Goal: Task Accomplishment & Management: Use online tool/utility

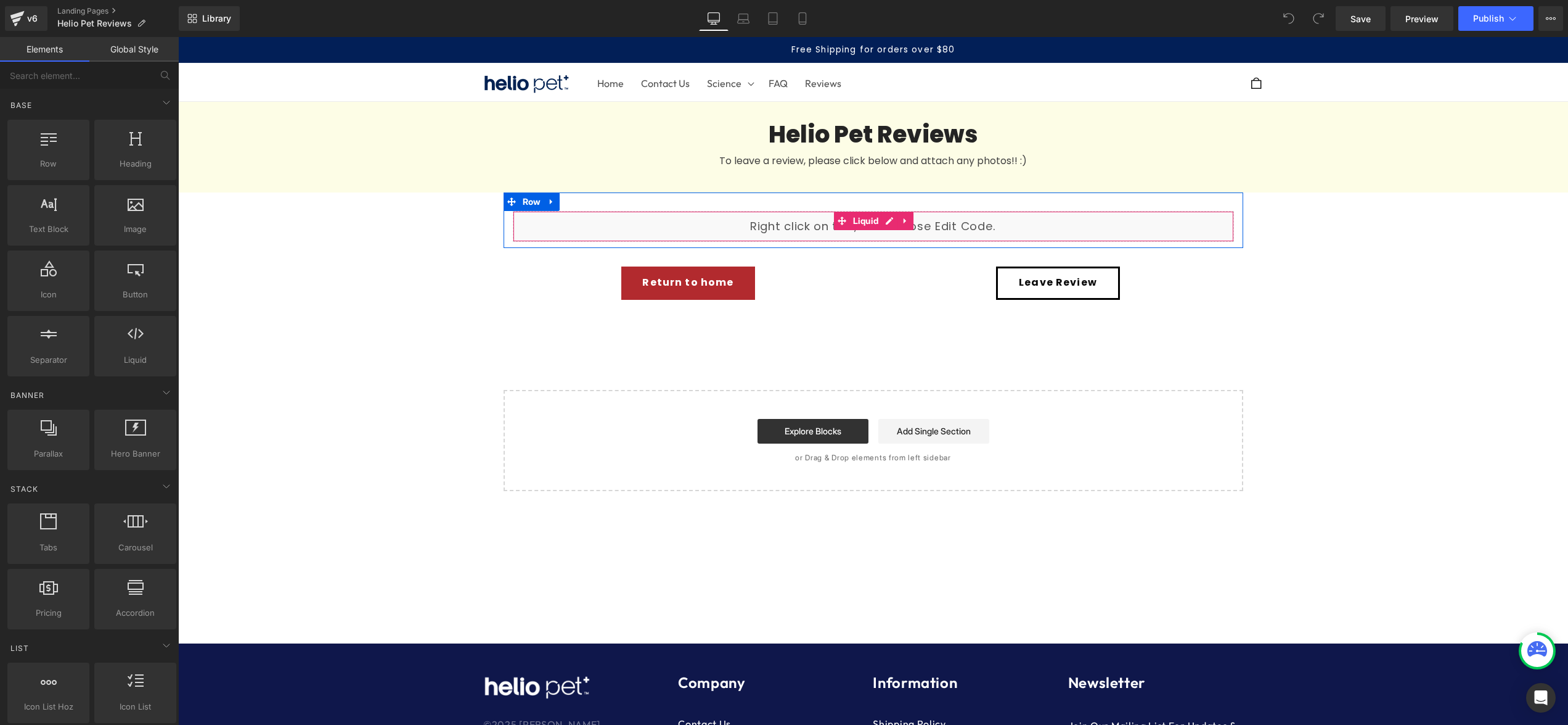
click at [656, 233] on div "Liquid" at bounding box center [873, 226] width 721 height 31
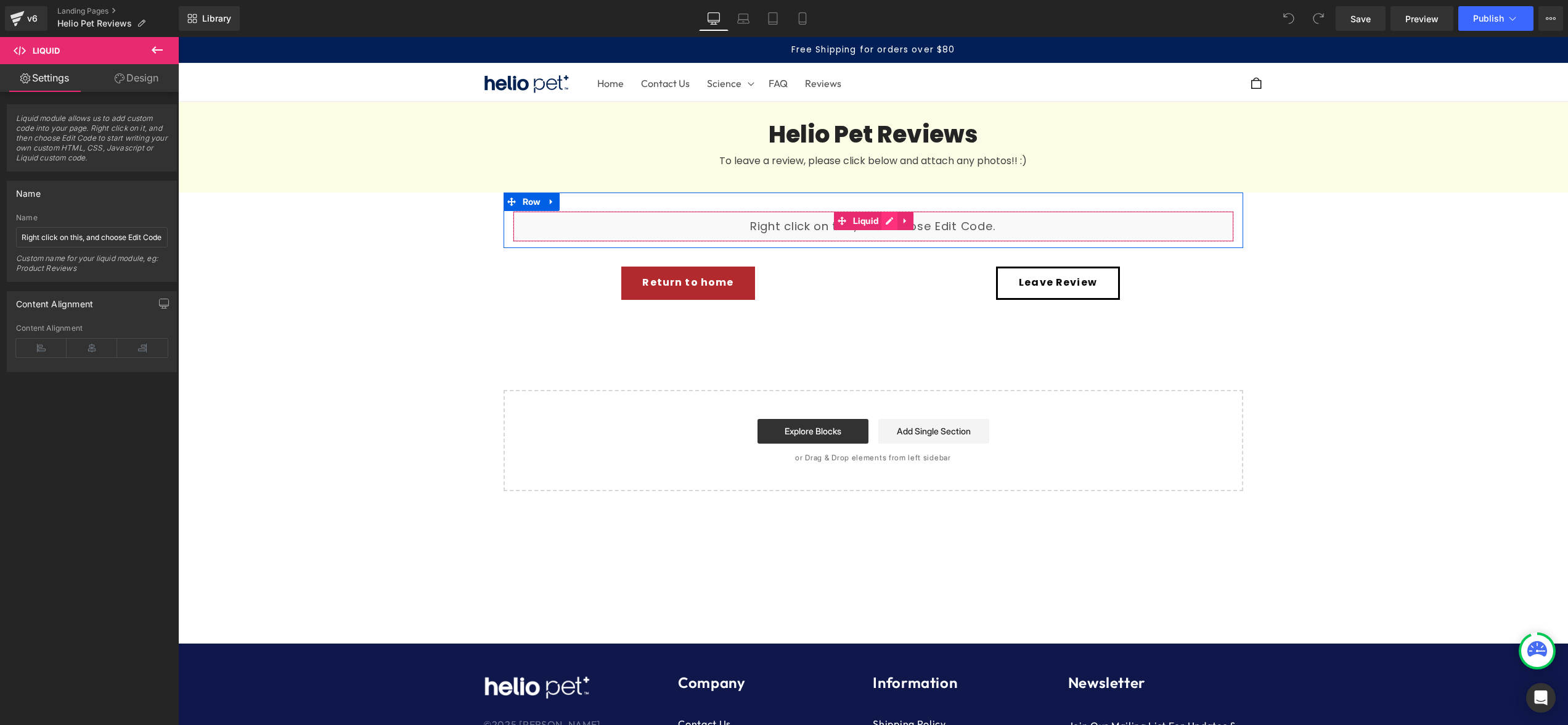
click at [889, 224] on div "Liquid" at bounding box center [873, 226] width 721 height 31
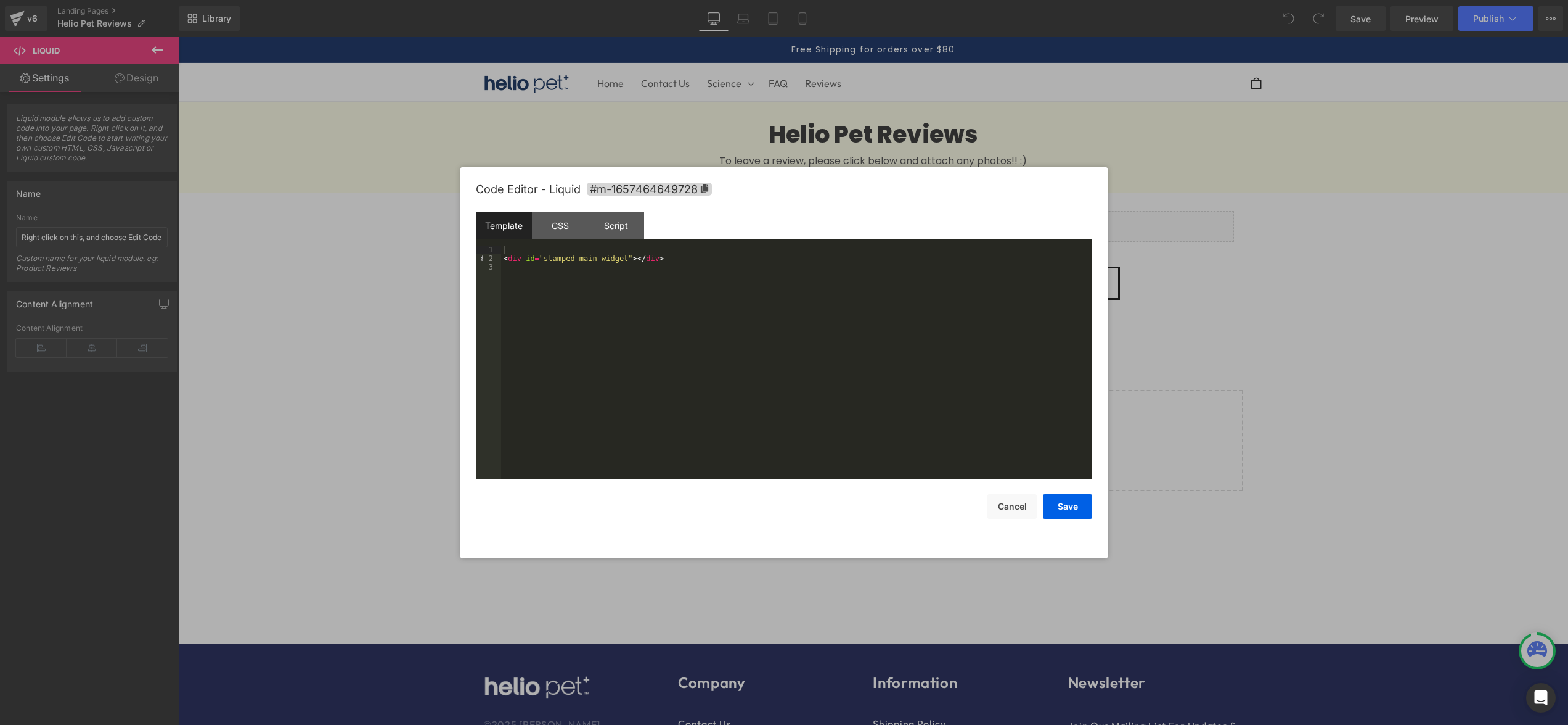
click at [590, 258] on div "< div id = "stamped-main-widget" > </ div >" at bounding box center [797, 371] width 592 height 250
drag, startPoint x: 368, startPoint y: 216, endPoint x: 519, endPoint y: 167, distance: 158.8
click at [368, 216] on div at bounding box center [784, 362] width 1568 height 725
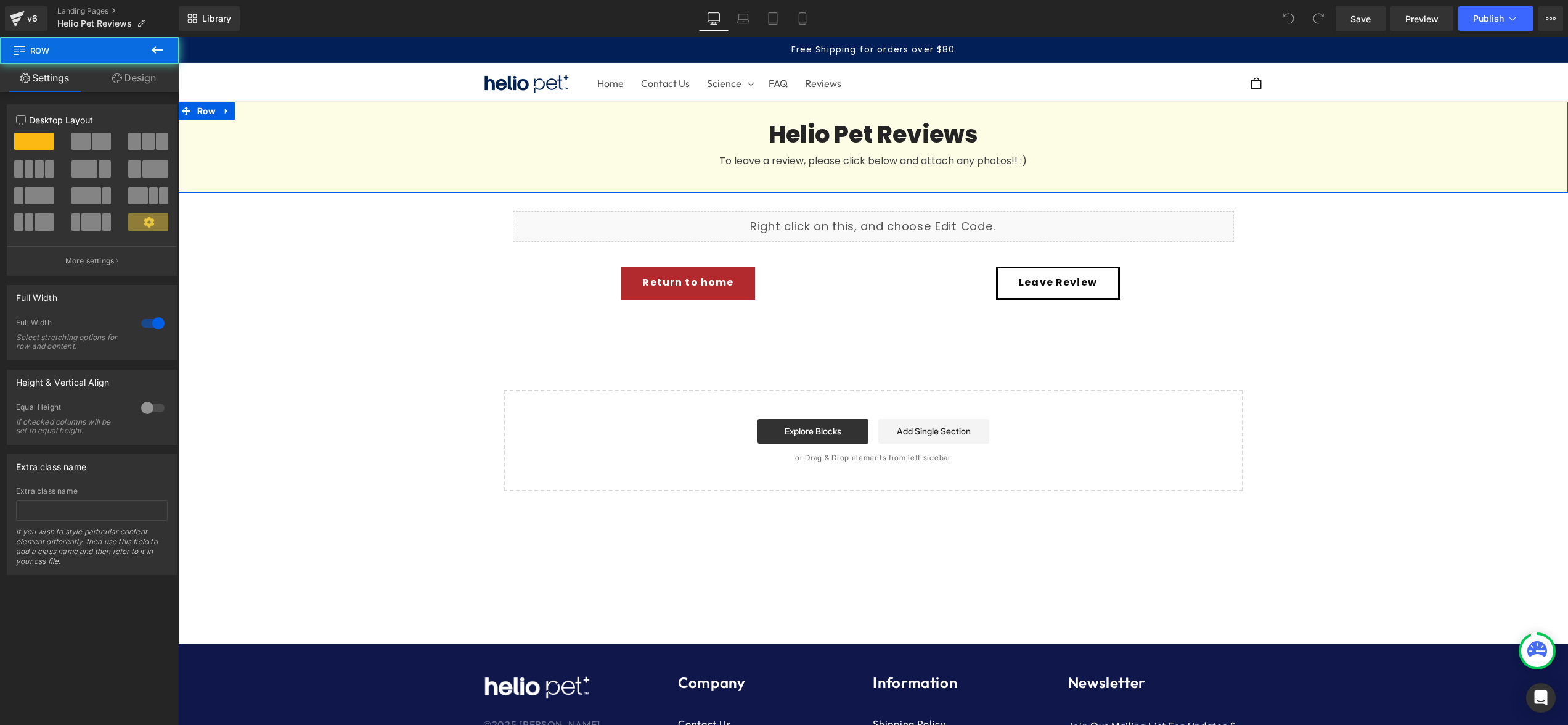
click at [313, 161] on div "Helio Pet Reviews Heading To leave a review, please click below and attach any …" at bounding box center [872, 138] width 1390 height 73
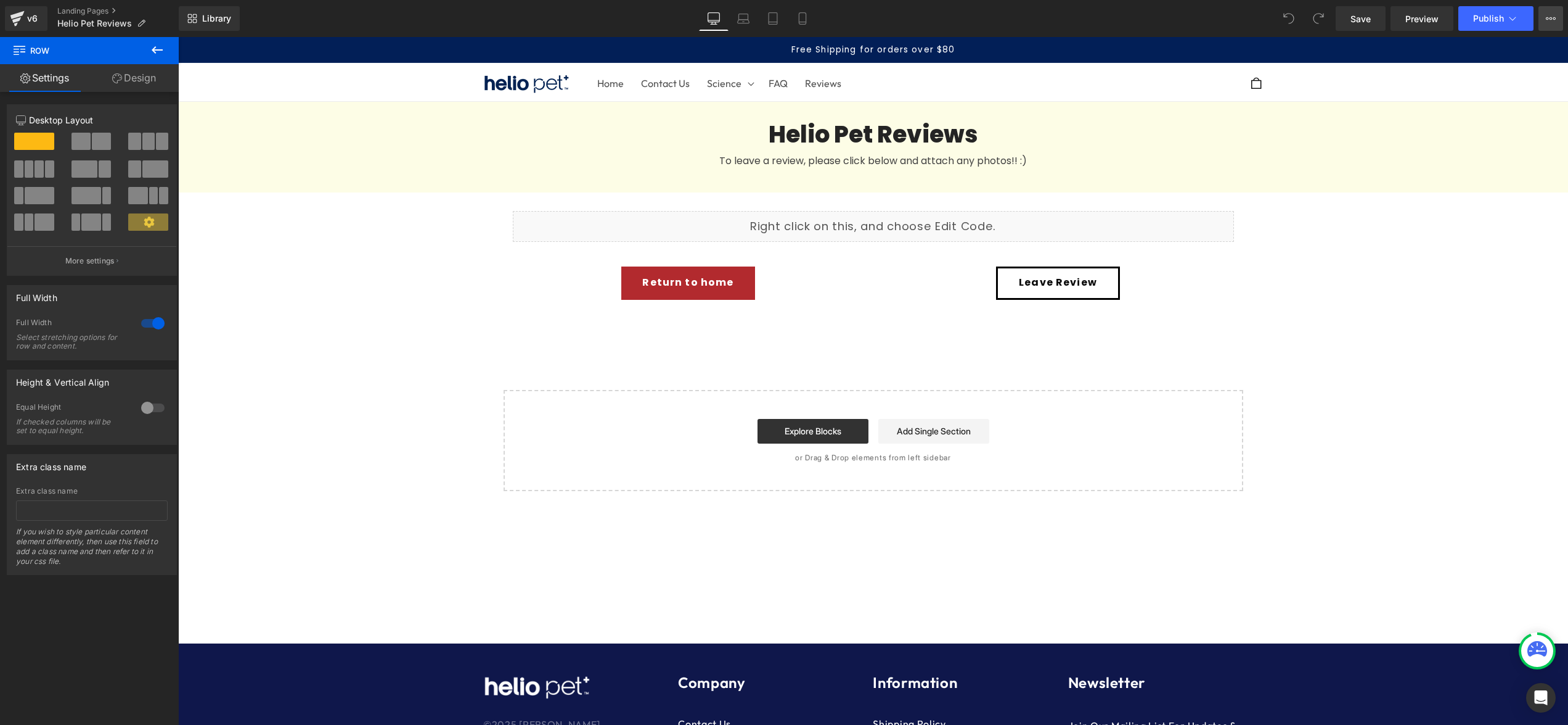
click at [1549, 22] on icon at bounding box center [1550, 18] width 10 height 10
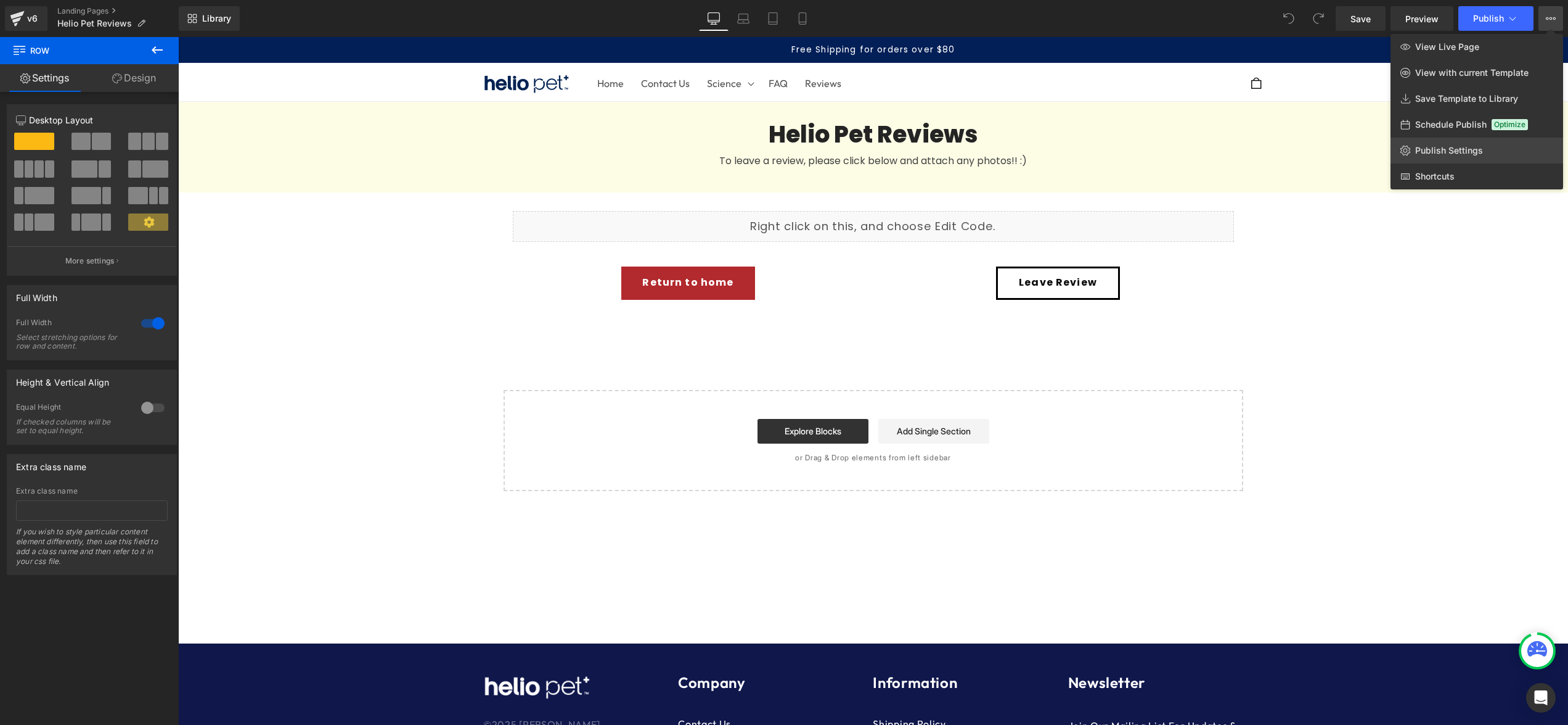
click at [1453, 151] on span "Publish Settings" at bounding box center [1449, 151] width 68 height 11
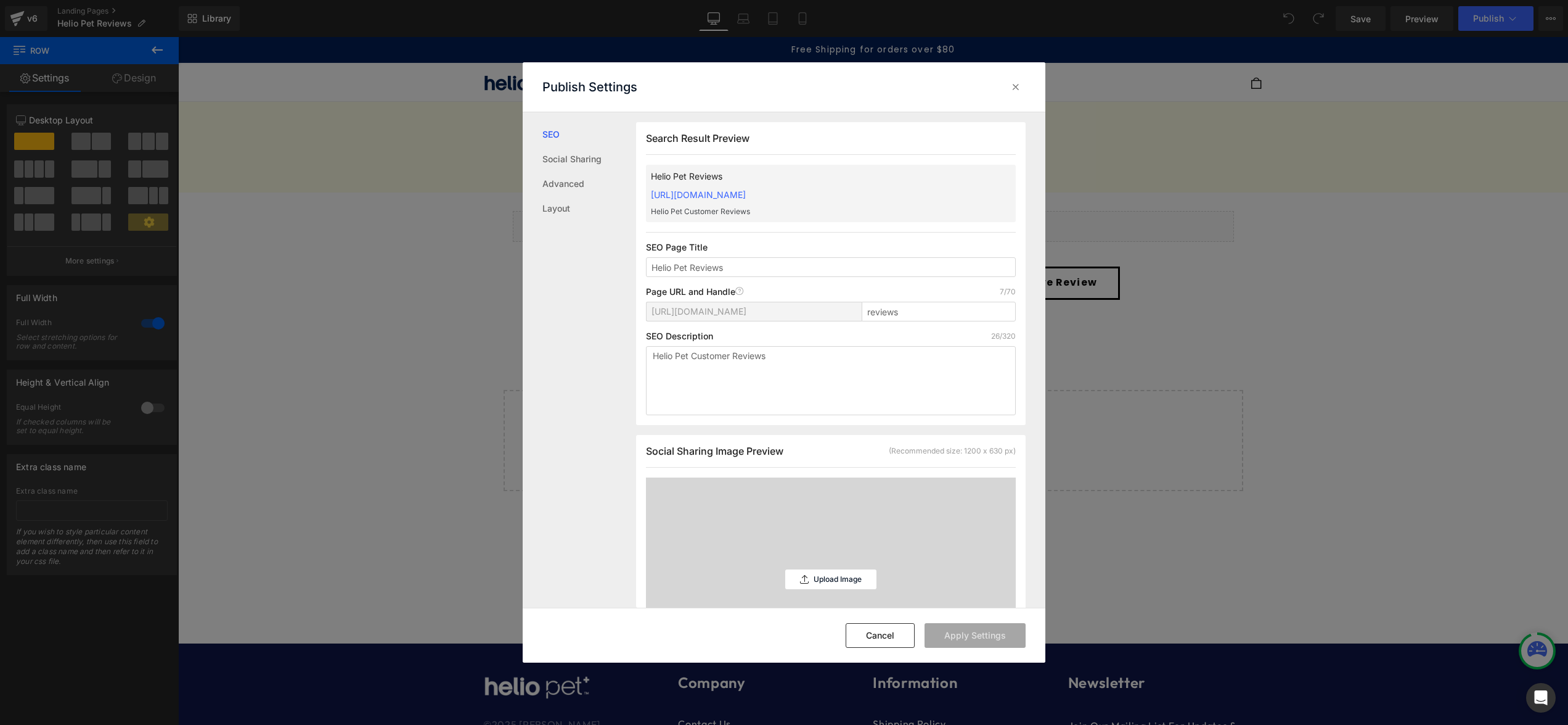
scroll to position [1, 0]
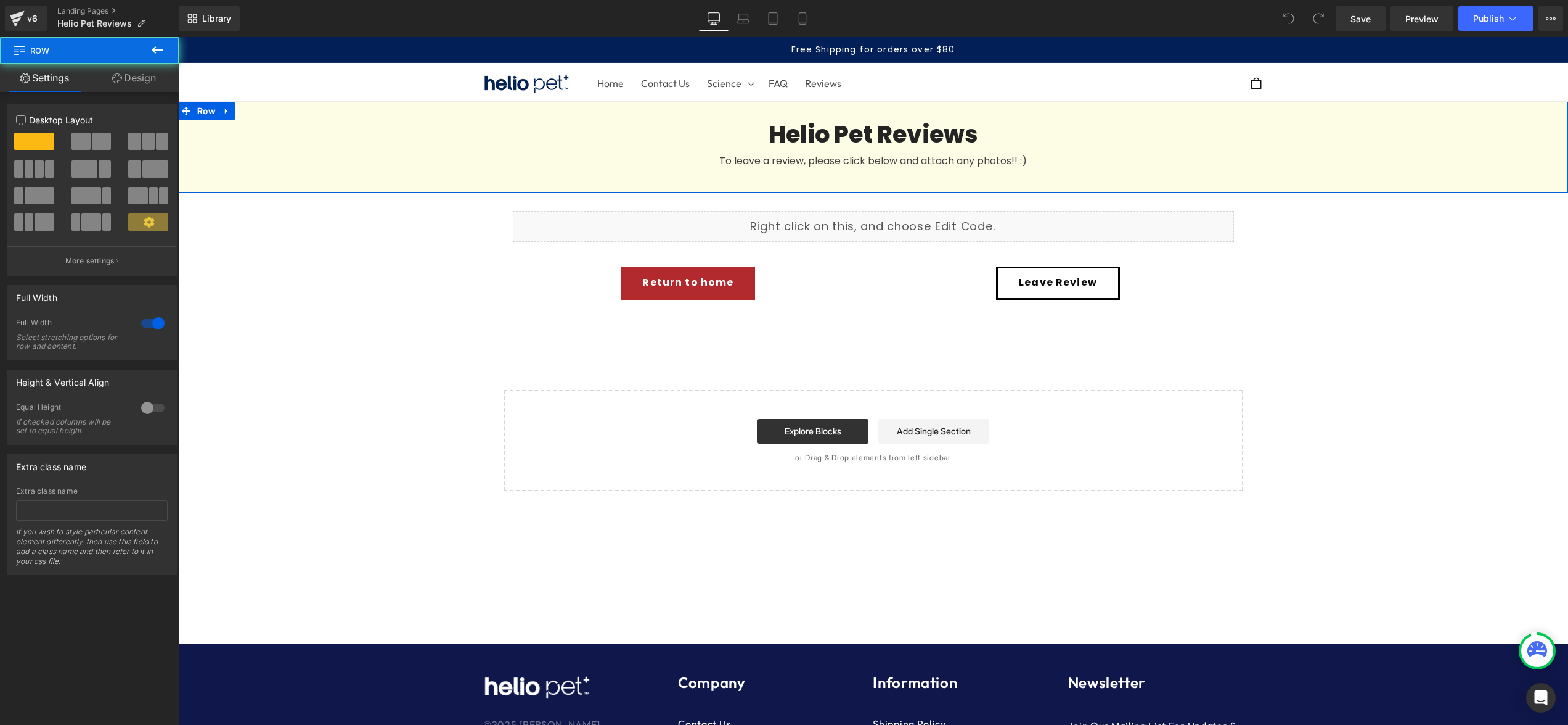
click at [339, 158] on div "Helio Pet Reviews Heading To leave a review, please click below and attach any …" at bounding box center [872, 138] width 1390 height 73
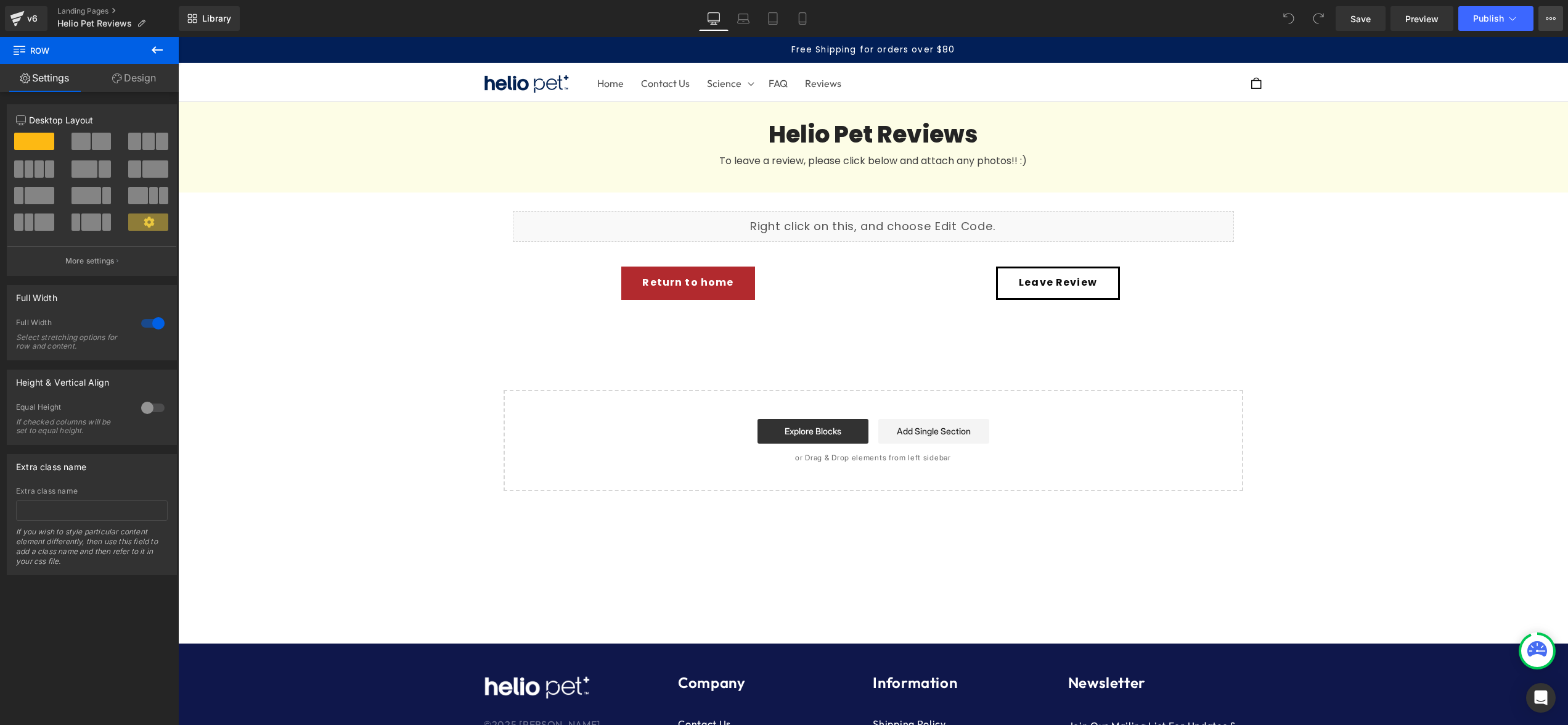
click at [1554, 18] on icon at bounding box center [1550, 18] width 10 height 10
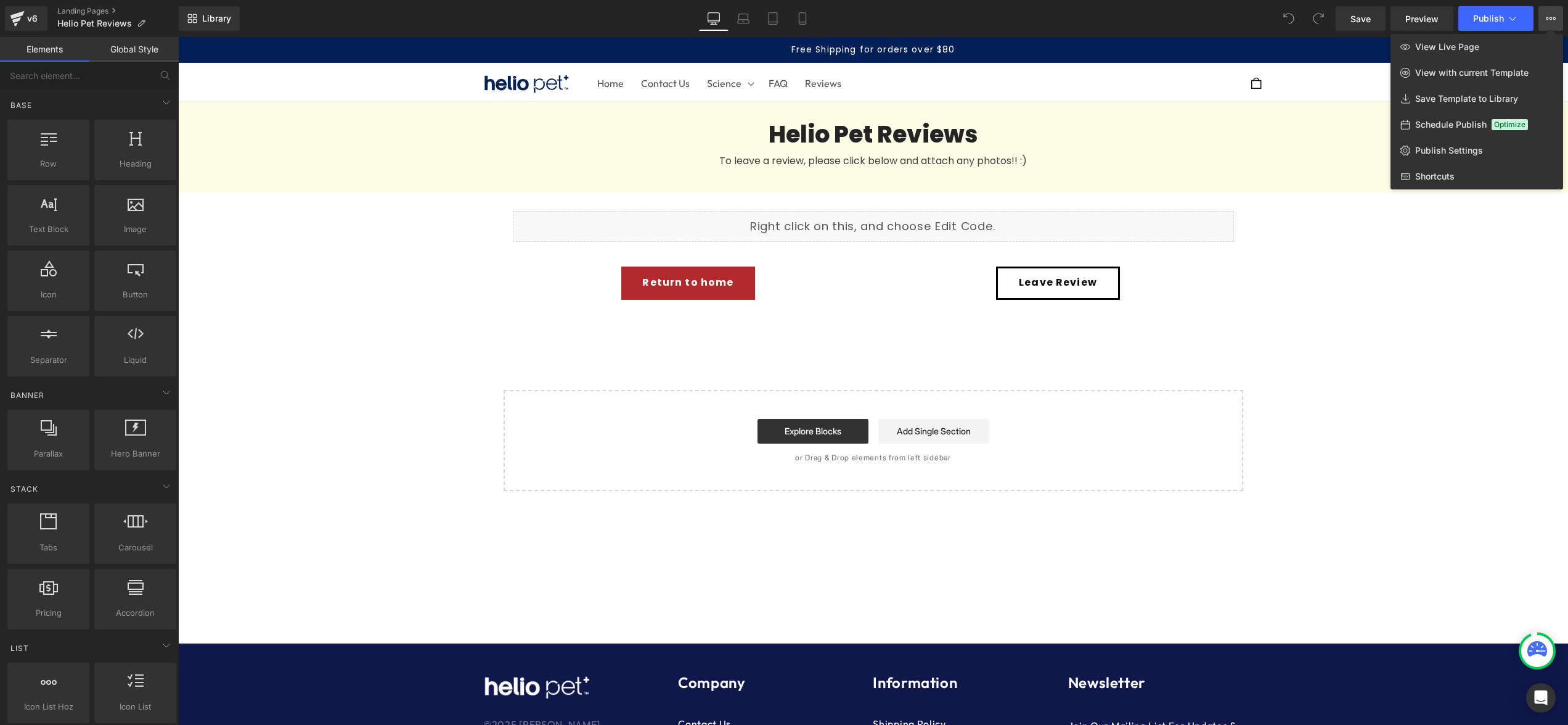
click at [322, 335] on div at bounding box center [872, 381] width 1390 height 688
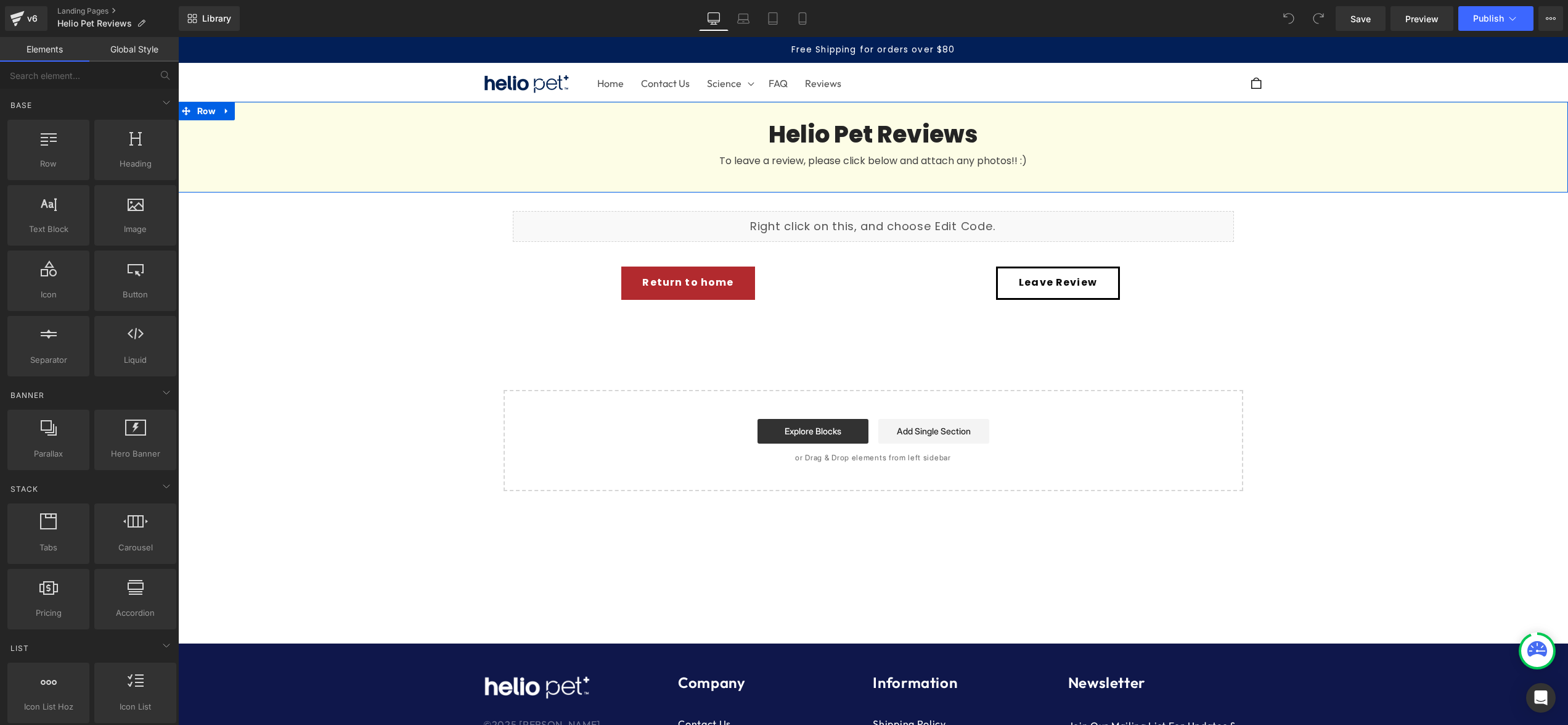
click at [347, 158] on div "Helio Pet Reviews Heading To leave a review, please click below and attach any …" at bounding box center [872, 138] width 1390 height 73
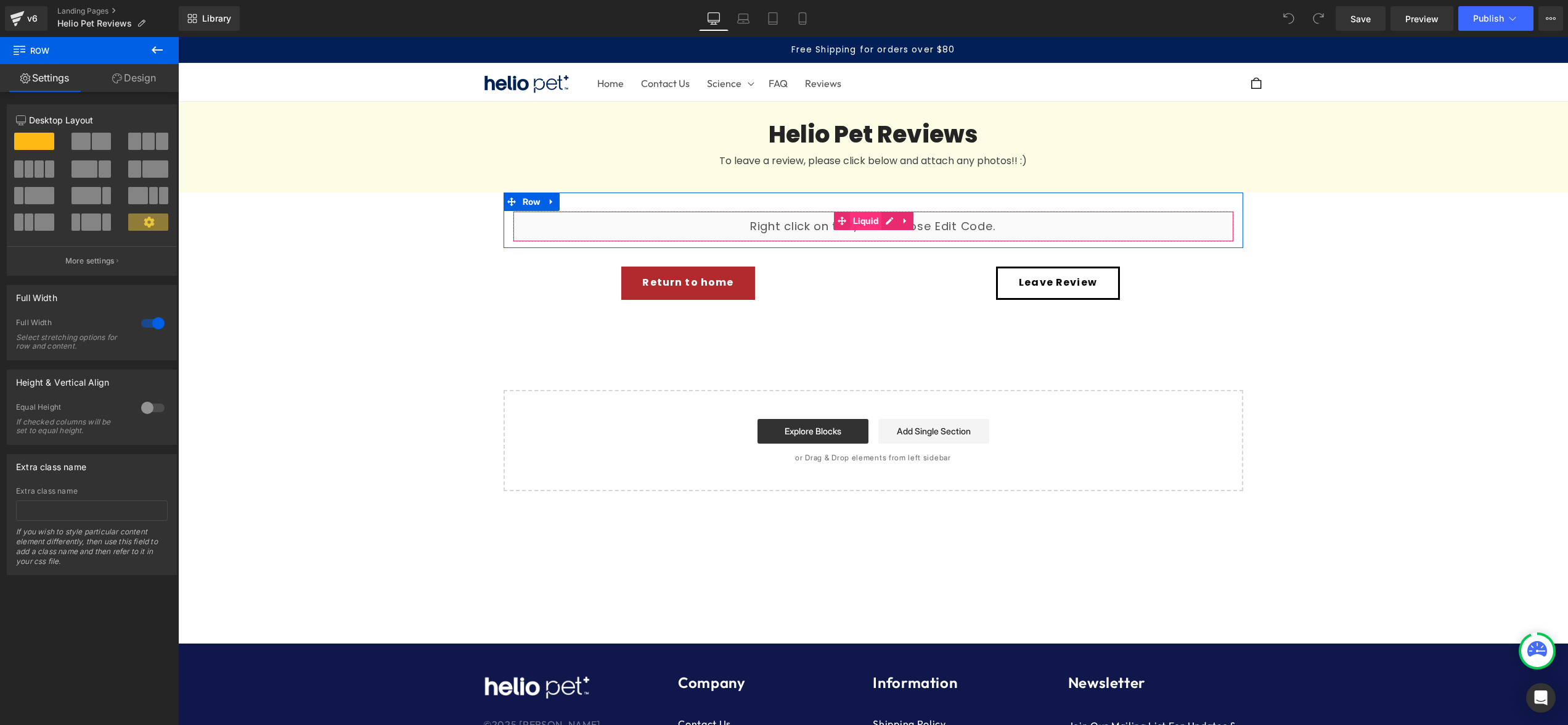
click at [850, 227] on span "Liquid" at bounding box center [866, 220] width 32 height 18
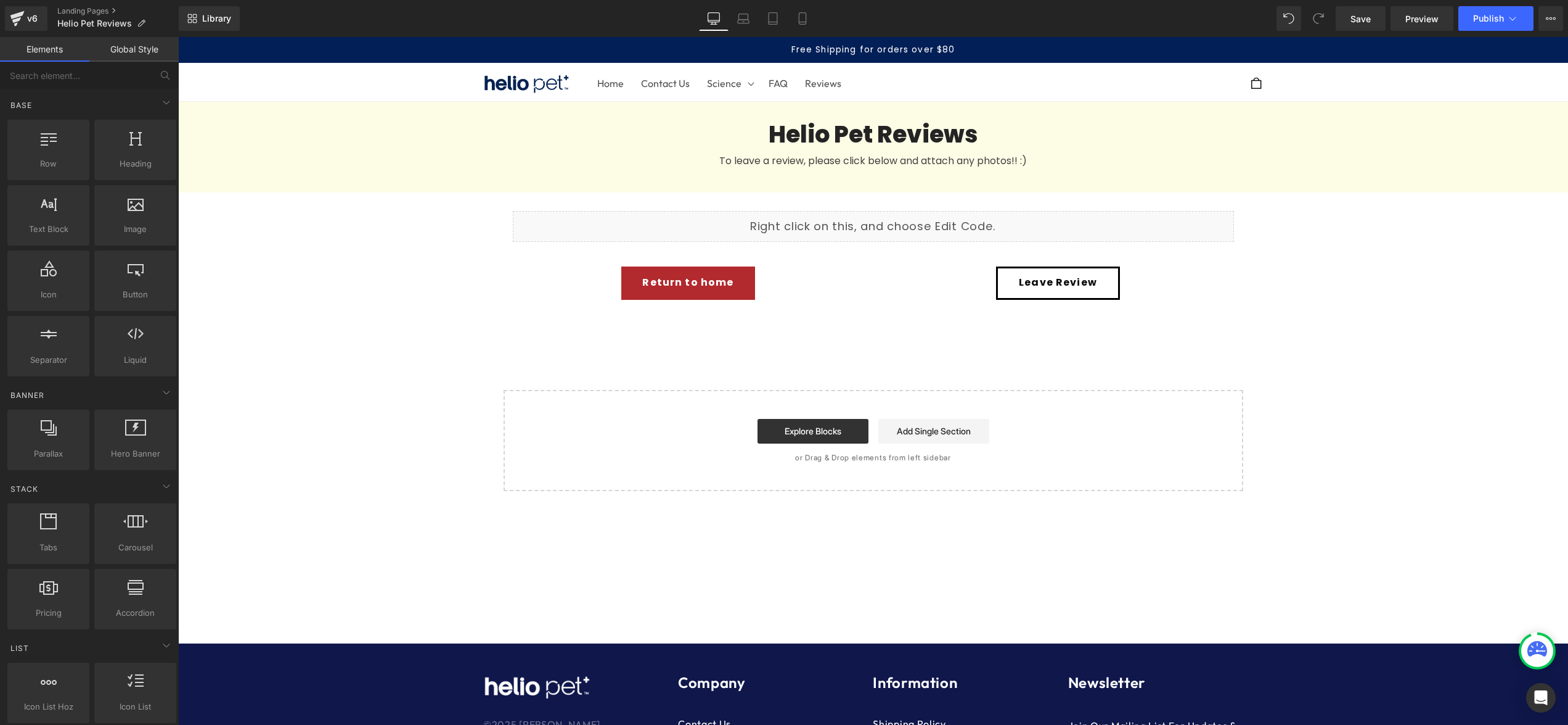
click at [378, 273] on div "Helio Pet Reviews Heading To leave a review, please click below and attach any …" at bounding box center [872, 296] width 1390 height 388
